Goal: Check status: Check status

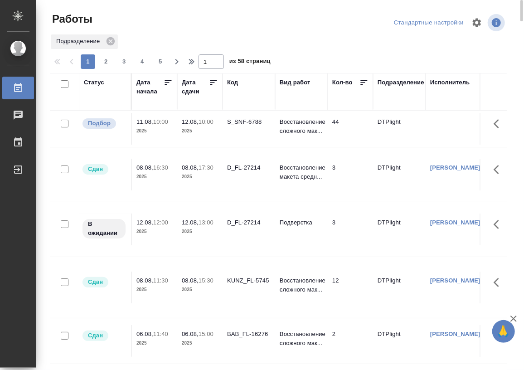
click at [91, 79] on div "Статус" at bounding box center [94, 82] width 20 height 9
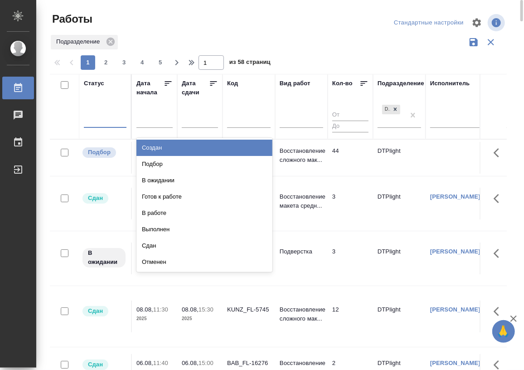
click at [108, 93] on div at bounding box center [105, 118] width 43 height 13
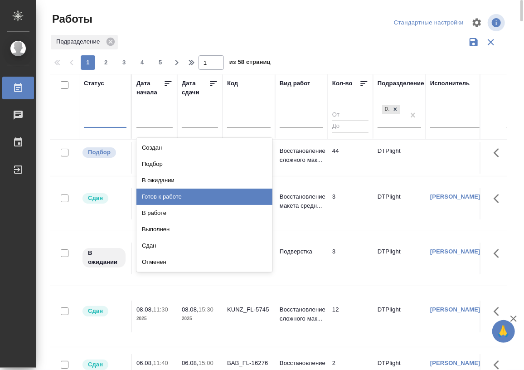
click at [170, 93] on div "Готов к работе" at bounding box center [205, 197] width 136 height 16
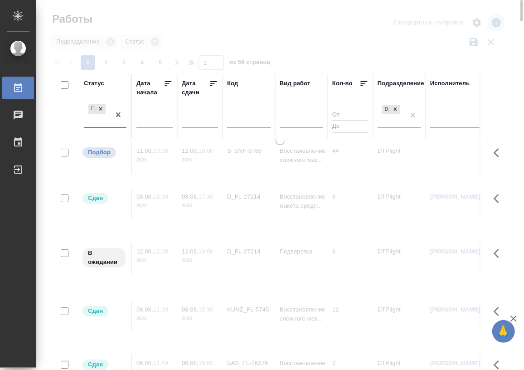
click at [103, 93] on div "Готов к работе" at bounding box center [97, 115] width 26 height 24
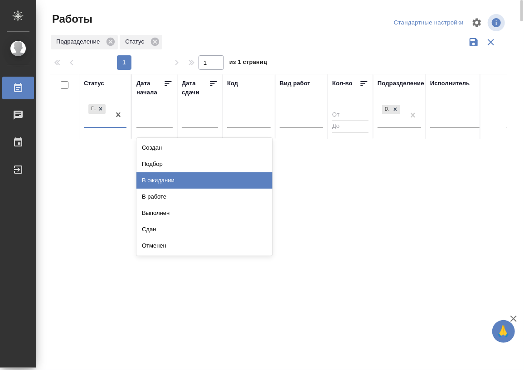
click at [156, 93] on div "В ожидании" at bounding box center [205, 180] width 136 height 16
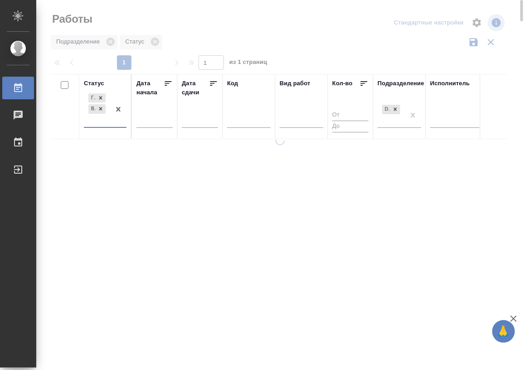
click at [103, 93] on div "Готов к работе В ожидании" at bounding box center [97, 109] width 26 height 35
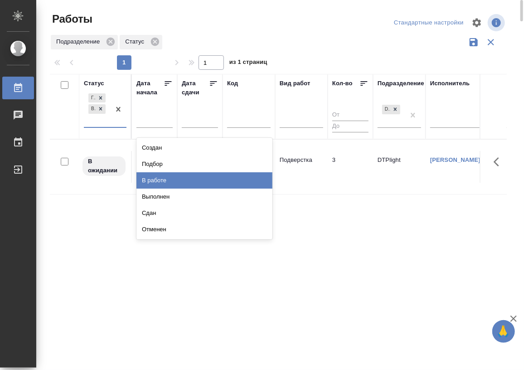
click at [157, 93] on div "В работе" at bounding box center [205, 180] width 136 height 16
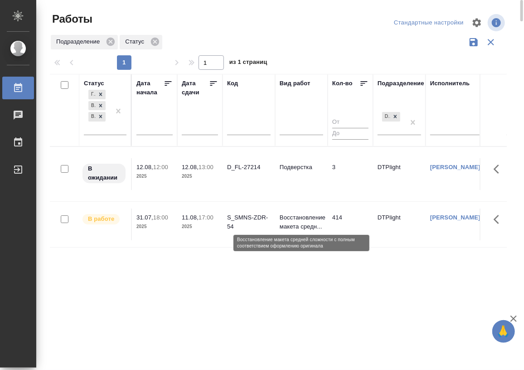
click at [302, 93] on p "Восстановление макета средн..." at bounding box center [302, 222] width 44 height 18
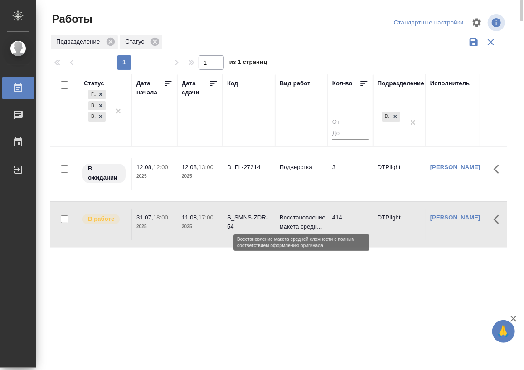
click at [302, 93] on p "Восстановление макета средн..." at bounding box center [302, 222] width 44 height 18
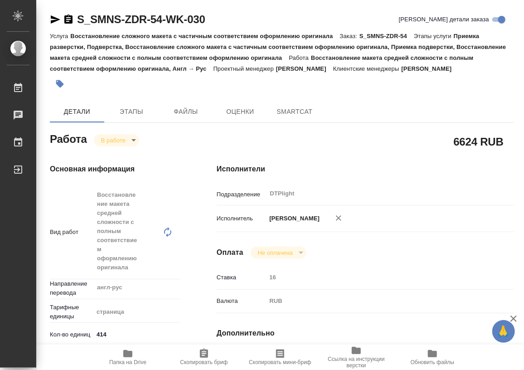
type textarea "x"
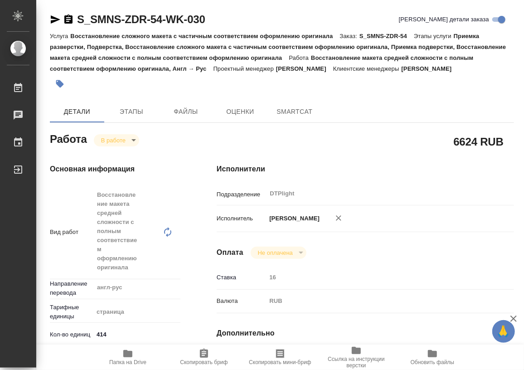
type textarea "x"
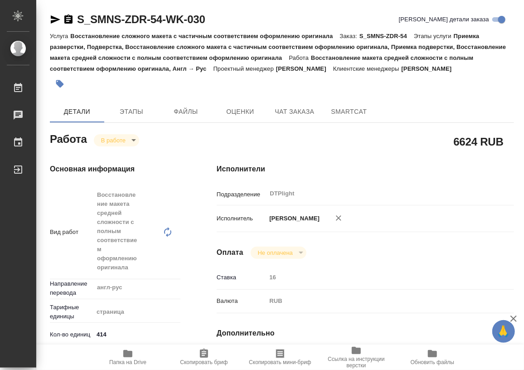
type textarea "x"
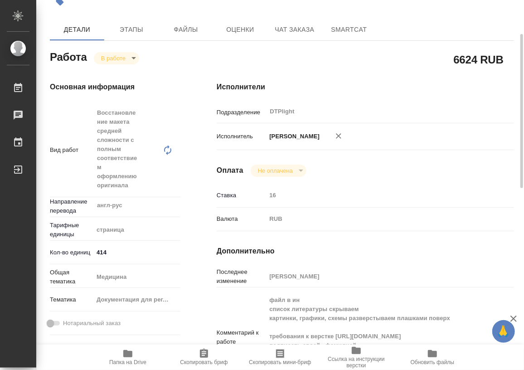
scroll to position [165, 0]
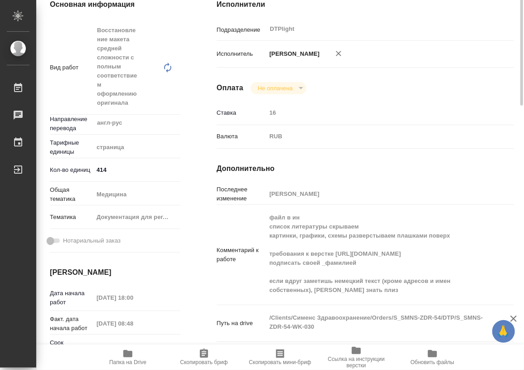
type textarea "x"
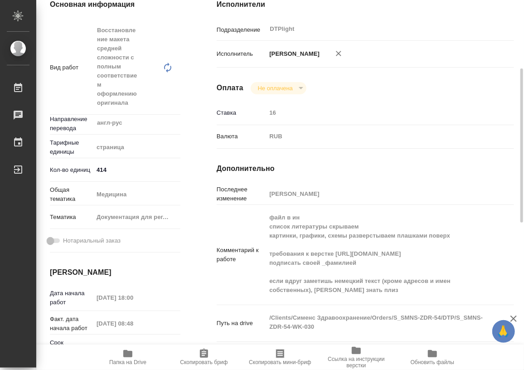
type textarea "x"
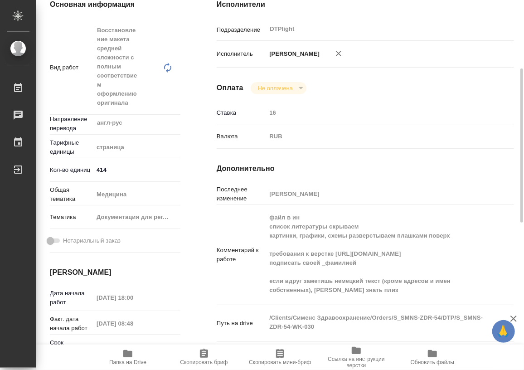
type textarea "x"
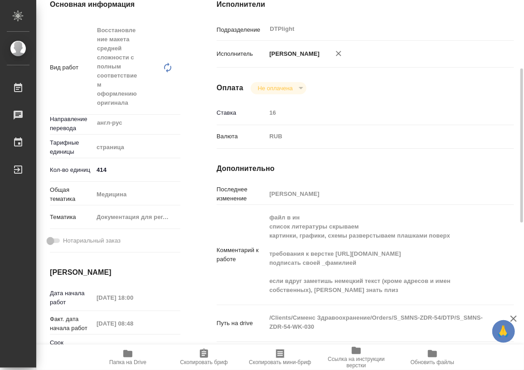
type textarea "x"
